Goal: Information Seeking & Learning: Learn about a topic

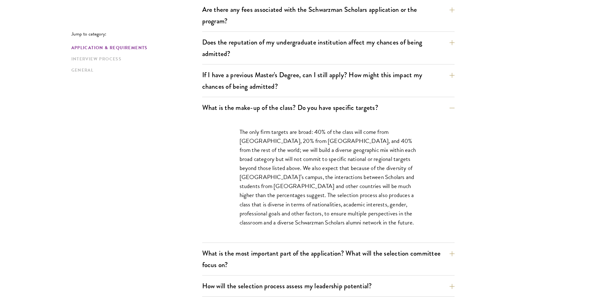
click at [402, 114] on button "What is the make-up of the class? Do you have specific targets?" at bounding box center [328, 108] width 252 height 14
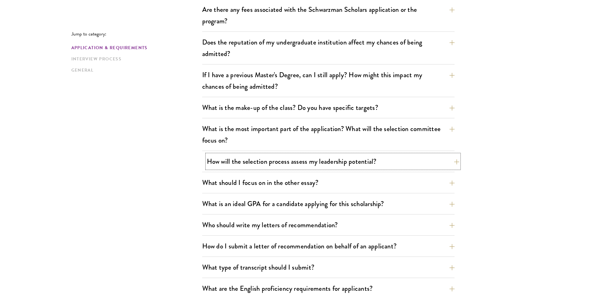
click at [412, 157] on button "How will the selection process assess my leadership potential?" at bounding box center [333, 161] width 252 height 14
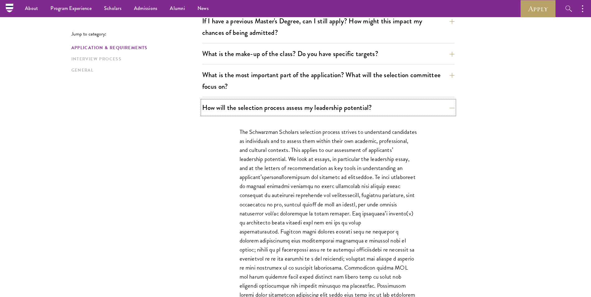
scroll to position [249, 0]
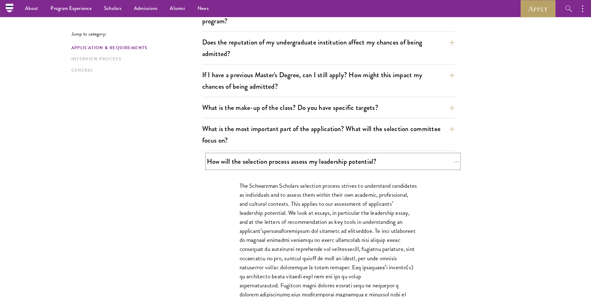
click at [379, 164] on button "How will the selection process assess my leadership potential?" at bounding box center [333, 161] width 252 height 14
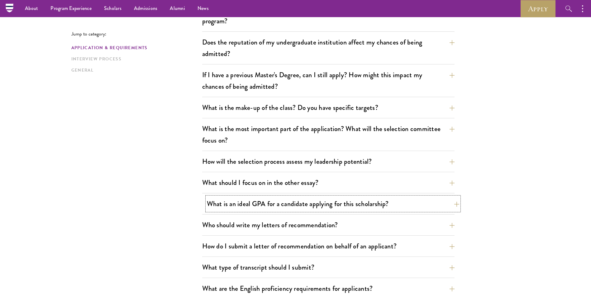
click at [363, 206] on button "What is an ideal GPA for a candidate applying for this scholarship?" at bounding box center [333, 204] width 252 height 14
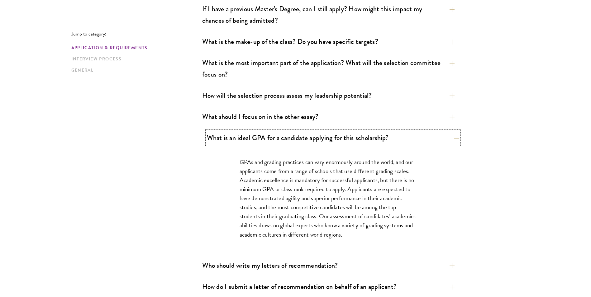
scroll to position [405, 0]
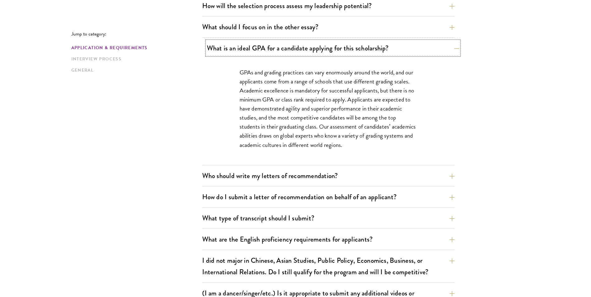
click at [444, 52] on button "What is an ideal GPA for a candidate applying for this scholarship?" at bounding box center [333, 48] width 252 height 14
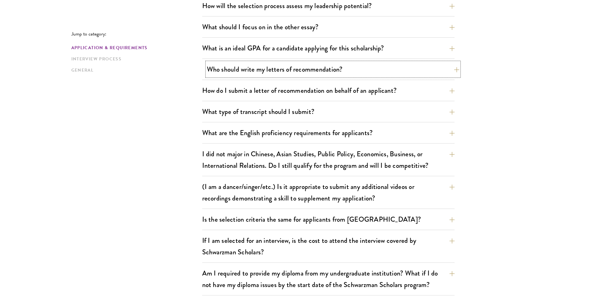
click at [428, 69] on button "Who should write my letters of recommendation?" at bounding box center [333, 69] width 252 height 14
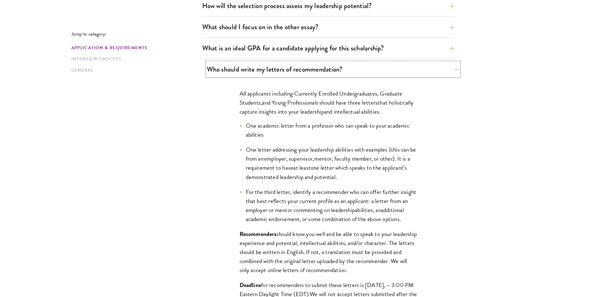
click at [428, 69] on button "Who should write my letters of recommendation?" at bounding box center [333, 69] width 252 height 14
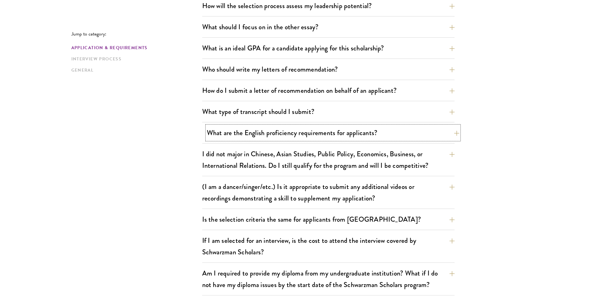
click at [411, 134] on button "What are the English proficiency requirements for applicants?" at bounding box center [333, 133] width 252 height 14
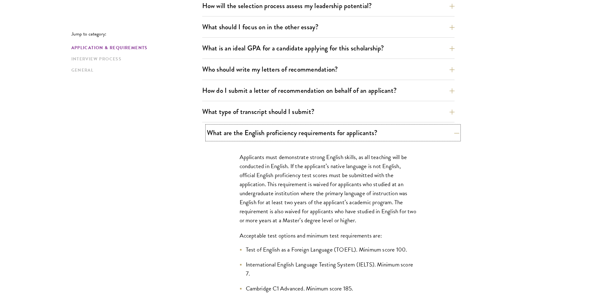
click at [411, 134] on button "What are the English proficiency requirements for applicants?" at bounding box center [333, 133] width 252 height 14
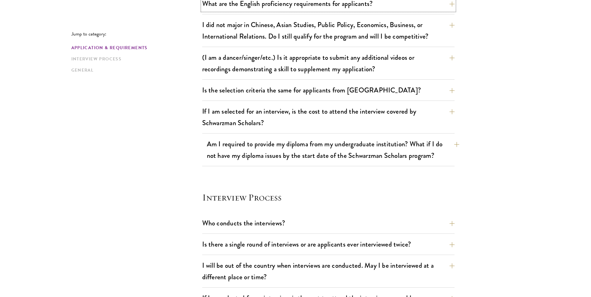
scroll to position [623, 0]
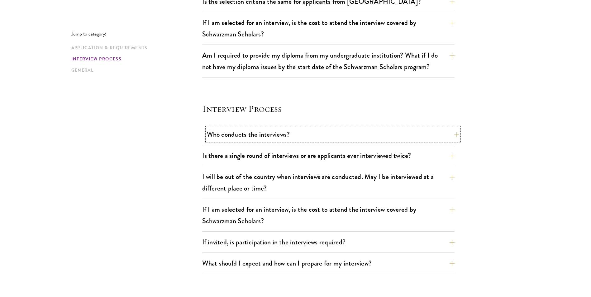
click at [349, 134] on button "Who conducts the interviews?" at bounding box center [333, 134] width 252 height 14
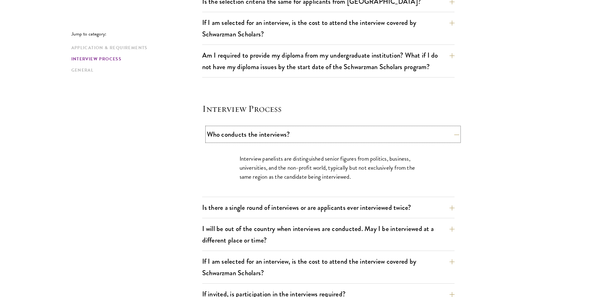
click at [349, 134] on button "Who conducts the interviews?" at bounding box center [333, 134] width 252 height 14
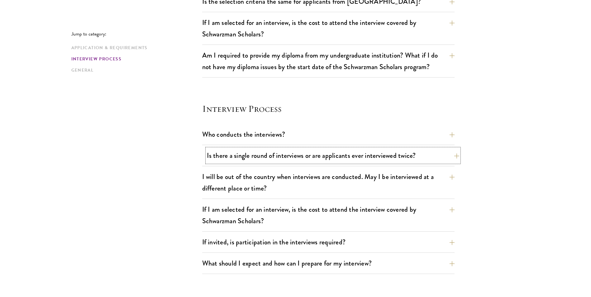
click at [372, 158] on button "Is there a single round of interviews or are applicants ever interviewed twice?" at bounding box center [333, 156] width 252 height 14
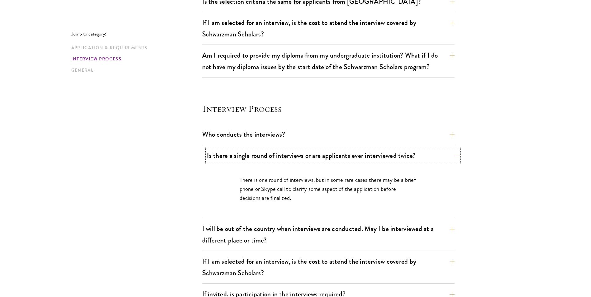
click at [372, 158] on button "Is there a single round of interviews or are applicants ever interviewed twice?" at bounding box center [333, 156] width 252 height 14
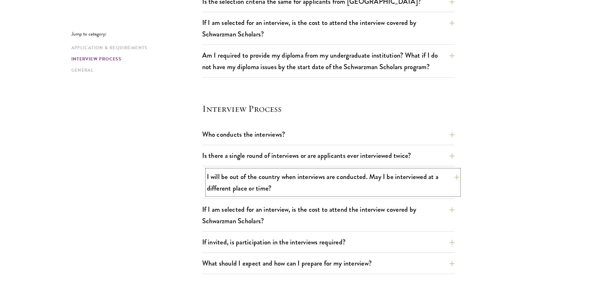
click at [391, 179] on button "I will be out of the country when interviews are conducted. May I be interviewe…" at bounding box center [333, 183] width 252 height 26
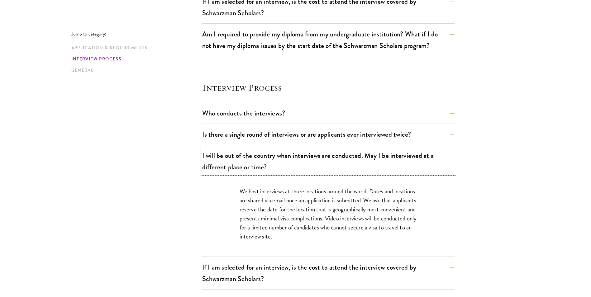
scroll to position [654, 0]
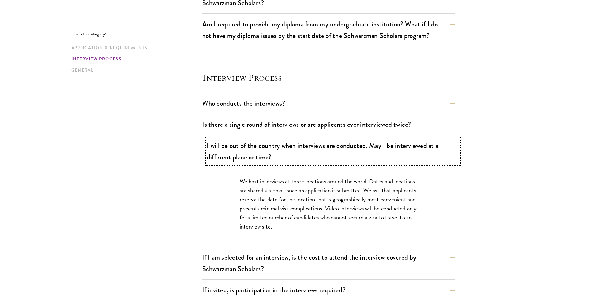
click at [420, 160] on button "I will be out of the country when interviews are conducted. May I be interviewe…" at bounding box center [333, 152] width 252 height 26
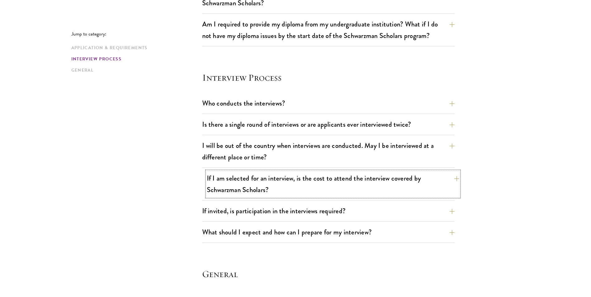
click at [409, 185] on button "If I am selected for an interview, is the cost to attend the interview covered …" at bounding box center [333, 184] width 252 height 26
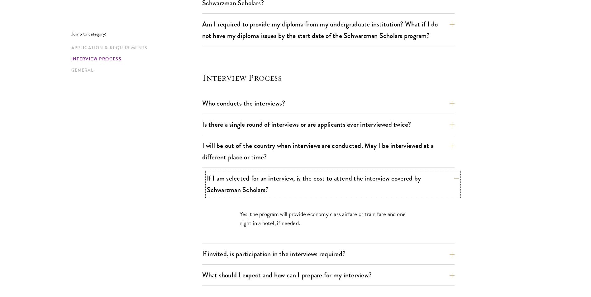
click at [389, 187] on button "If I am selected for an interview, is the cost to attend the interview covered …" at bounding box center [333, 184] width 252 height 26
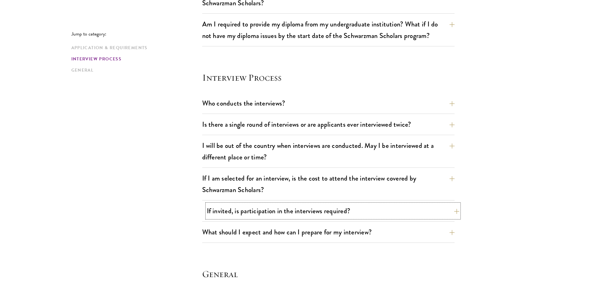
click at [369, 215] on button "If invited, is participation in the interviews required?" at bounding box center [333, 211] width 252 height 14
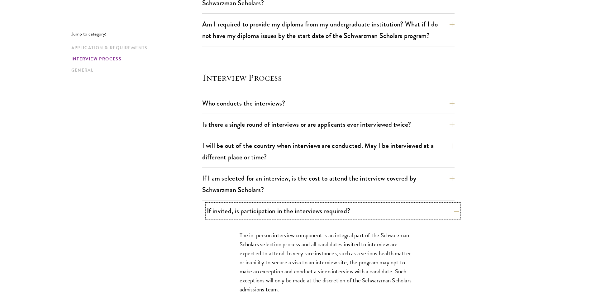
click at [368, 215] on button "If invited, is participation in the interviews required?" at bounding box center [333, 211] width 252 height 14
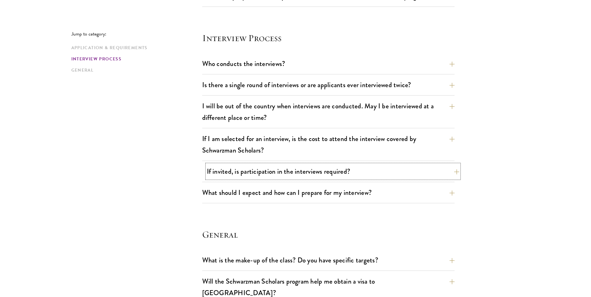
scroll to position [716, 0]
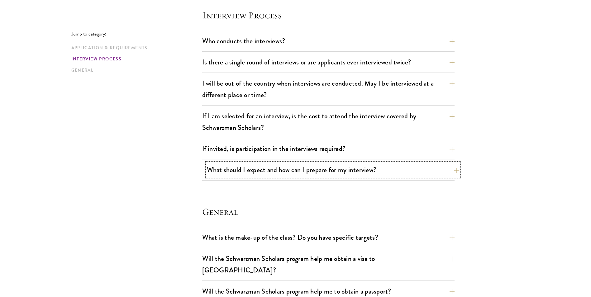
click at [363, 177] on button "What should I expect and how can I prepare for my interview?" at bounding box center [333, 170] width 252 height 14
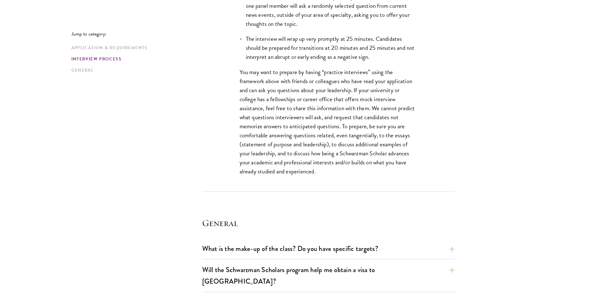
scroll to position [1152, 0]
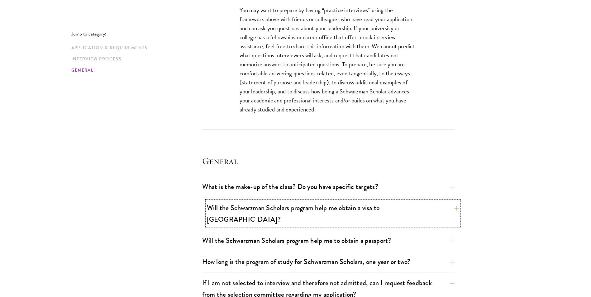
click at [317, 213] on button "Will the Schwarzman Scholars program help me obtain a visa to [GEOGRAPHIC_DATA]?" at bounding box center [333, 214] width 252 height 26
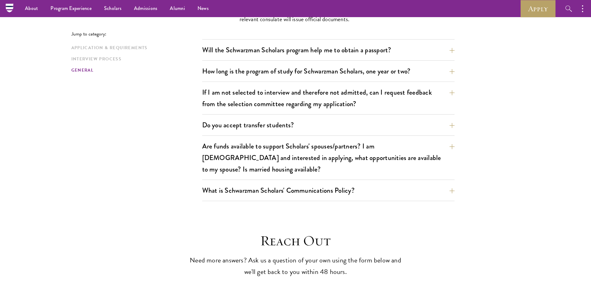
scroll to position [872, 0]
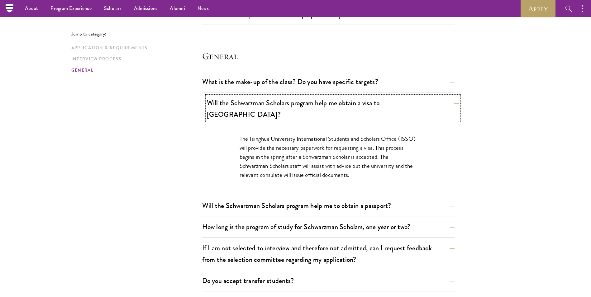
click at [442, 106] on button "Will the Schwarzman Scholars program help me obtain a visa to [GEOGRAPHIC_DATA]?" at bounding box center [333, 109] width 252 height 26
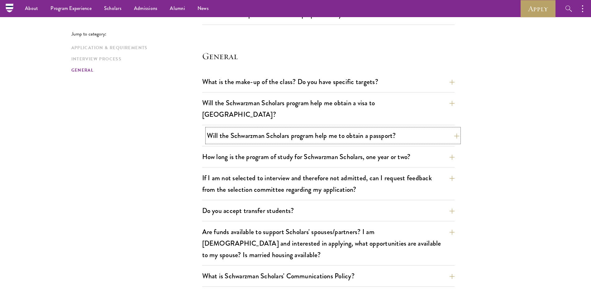
click at [434, 129] on button "Will the Schwarzman Scholars program help me to obtain a passport?" at bounding box center [333, 136] width 252 height 14
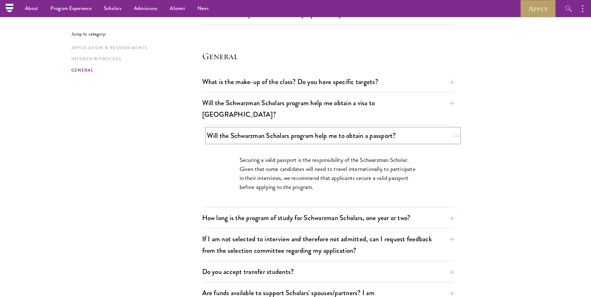
click at [434, 129] on button "Will the Schwarzman Scholars program help me to obtain a passport?" at bounding box center [333, 136] width 252 height 14
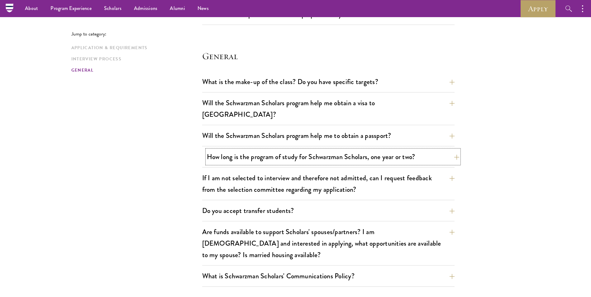
click at [429, 150] on button "How long is the program of study for Schwarzman Scholars, one year or two?" at bounding box center [333, 157] width 252 height 14
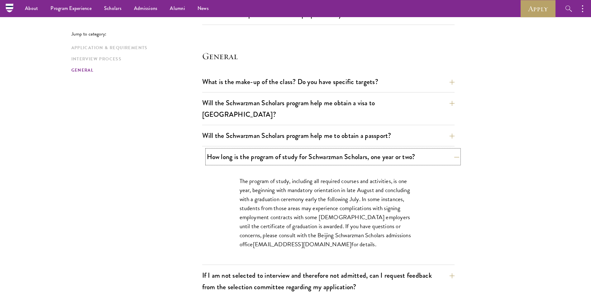
click at [429, 150] on button "How long is the program of study for Schwarzman Scholars, one year or two?" at bounding box center [333, 157] width 252 height 14
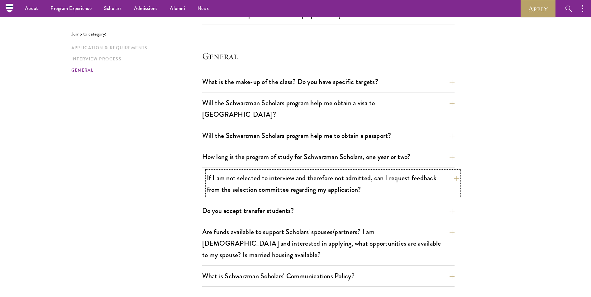
click at [430, 174] on button "If I am not selected to interview and therefore not admitted, can I request fee…" at bounding box center [333, 184] width 252 height 26
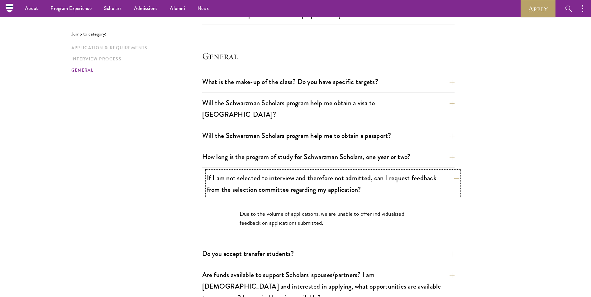
click at [429, 174] on button "If I am not selected to interview and therefore not admitted, can I request fee…" at bounding box center [333, 184] width 252 height 26
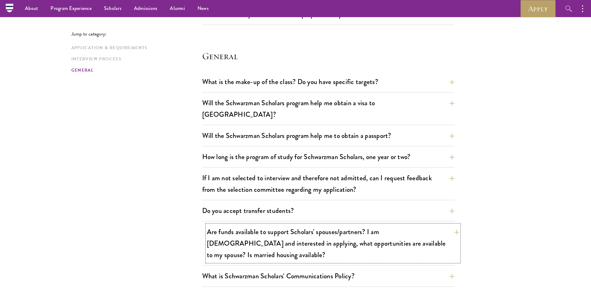
click at [429, 228] on button "Are funds available to support Scholars' spouses/partners? I am [DEMOGRAPHIC_DA…" at bounding box center [333, 243] width 252 height 37
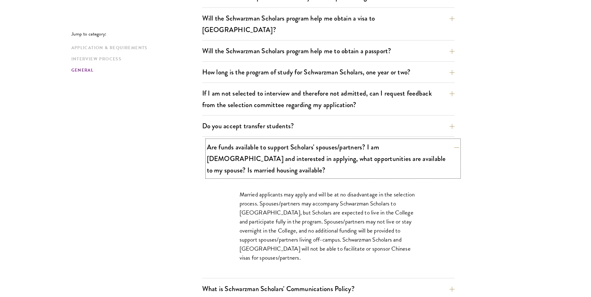
scroll to position [965, 0]
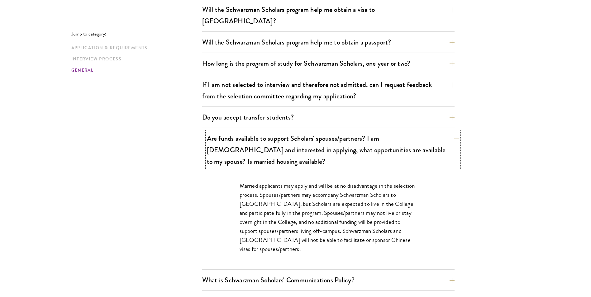
click at [381, 139] on button "Are funds available to support Scholars' spouses/partners? I am [DEMOGRAPHIC_DA…" at bounding box center [333, 149] width 252 height 37
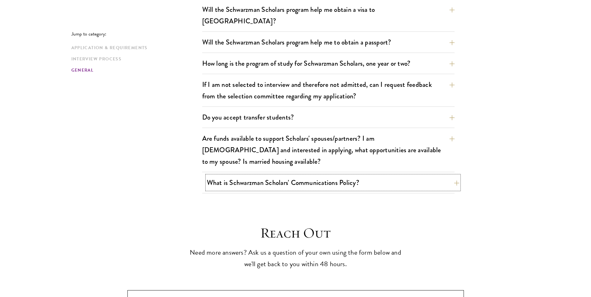
click at [387, 176] on button "What is Schwarzman Scholars' Communications Policy?" at bounding box center [333, 183] width 252 height 14
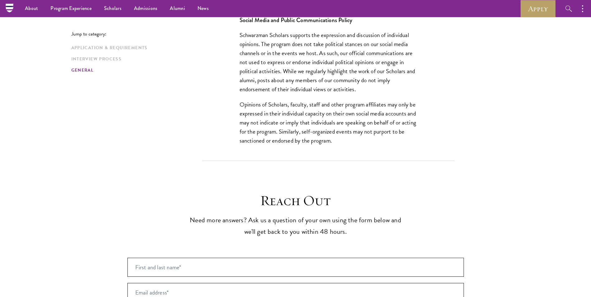
scroll to position [997, 0]
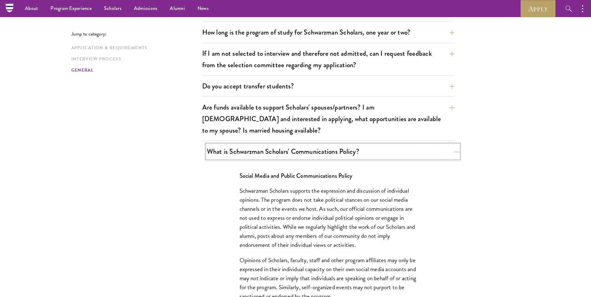
click at [358, 145] on button "What is Schwarzman Scholars' Communications Policy?" at bounding box center [333, 152] width 252 height 14
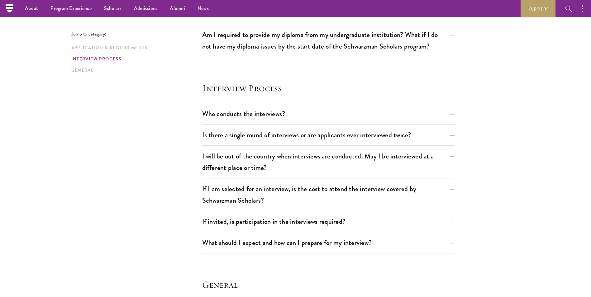
scroll to position [654, 0]
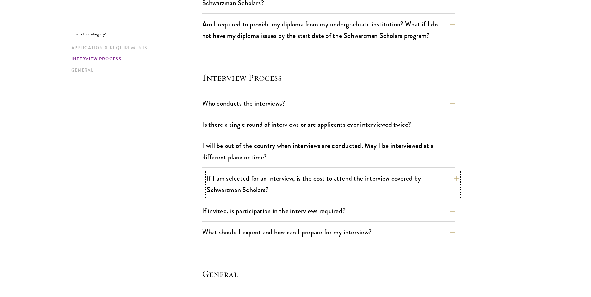
click at [353, 183] on button "If I am selected for an interview, is the cost to attend the interview covered …" at bounding box center [333, 184] width 252 height 26
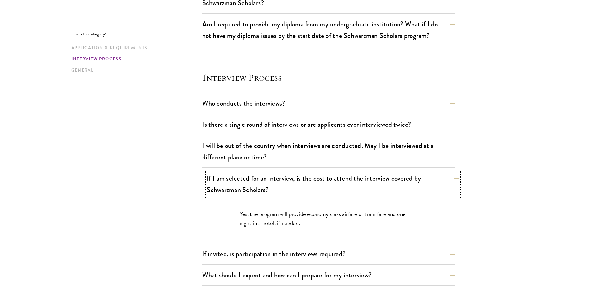
click at [353, 183] on button "If I am selected for an interview, is the cost to attend the interview covered …" at bounding box center [333, 184] width 252 height 26
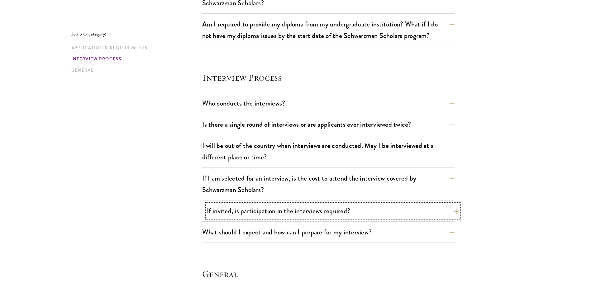
click at [373, 216] on button "If invited, is participation in the interviews required?" at bounding box center [333, 211] width 252 height 14
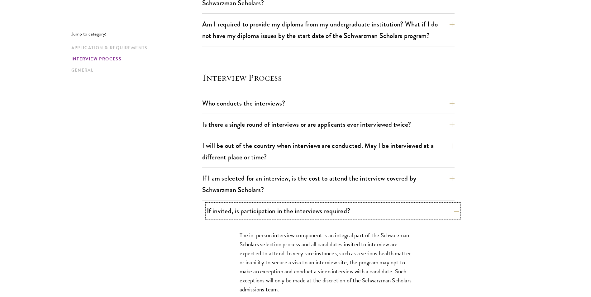
click at [373, 216] on button "If invited, is participation in the interviews required?" at bounding box center [333, 211] width 252 height 14
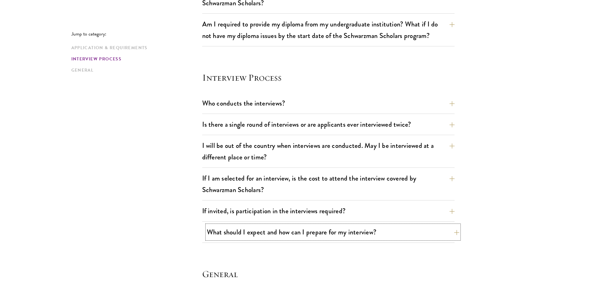
click at [387, 235] on button "What should I expect and how can I prepare for my interview?" at bounding box center [333, 232] width 252 height 14
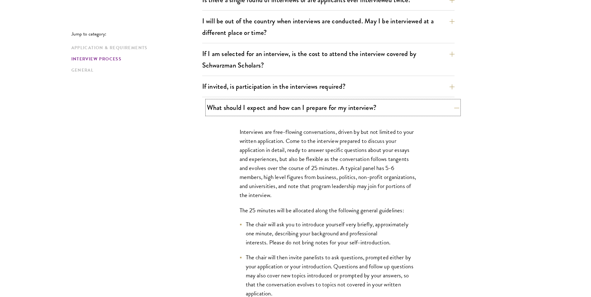
scroll to position [810, 0]
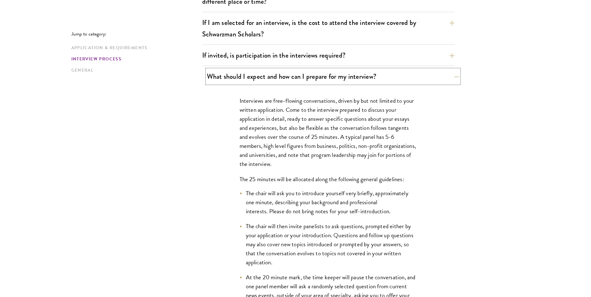
click at [391, 81] on button "What should I expect and how can I prepare for my interview?" at bounding box center [333, 76] width 252 height 14
